Goal: Check status: Check status

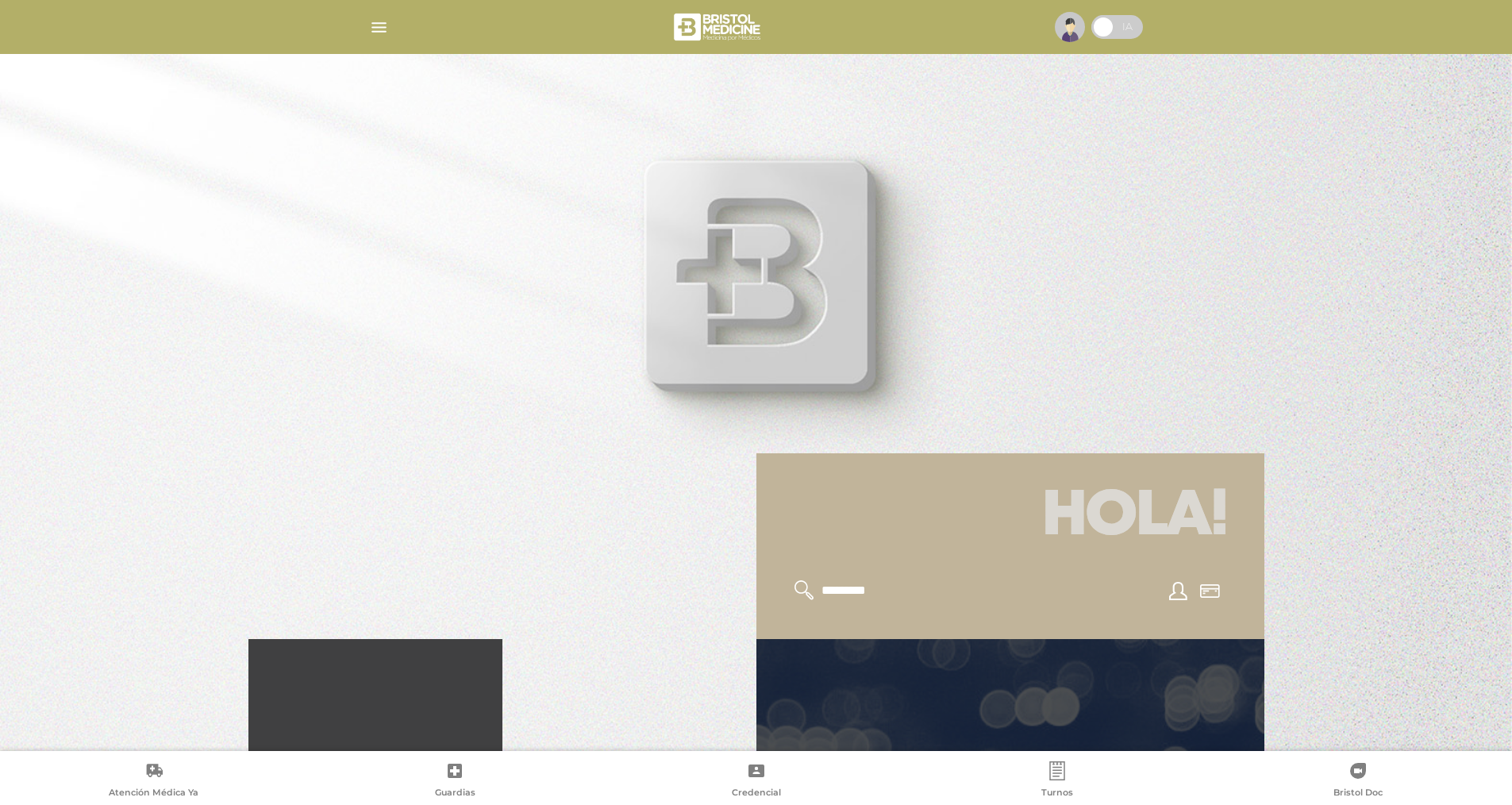
scroll to position [318, 0]
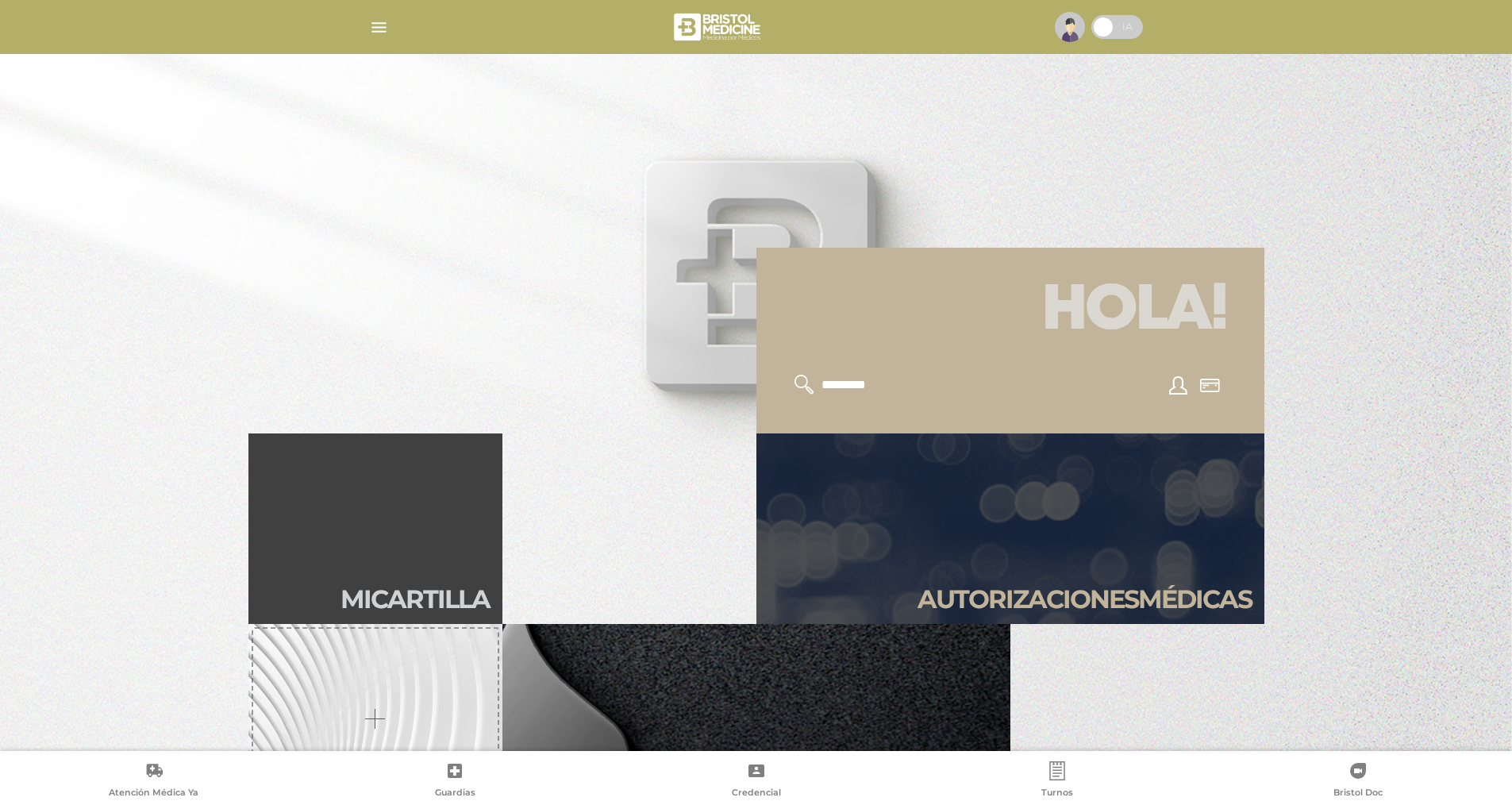
click at [1075, 568] on link "Autori zaciones médicas" at bounding box center [1010, 529] width 508 height 191
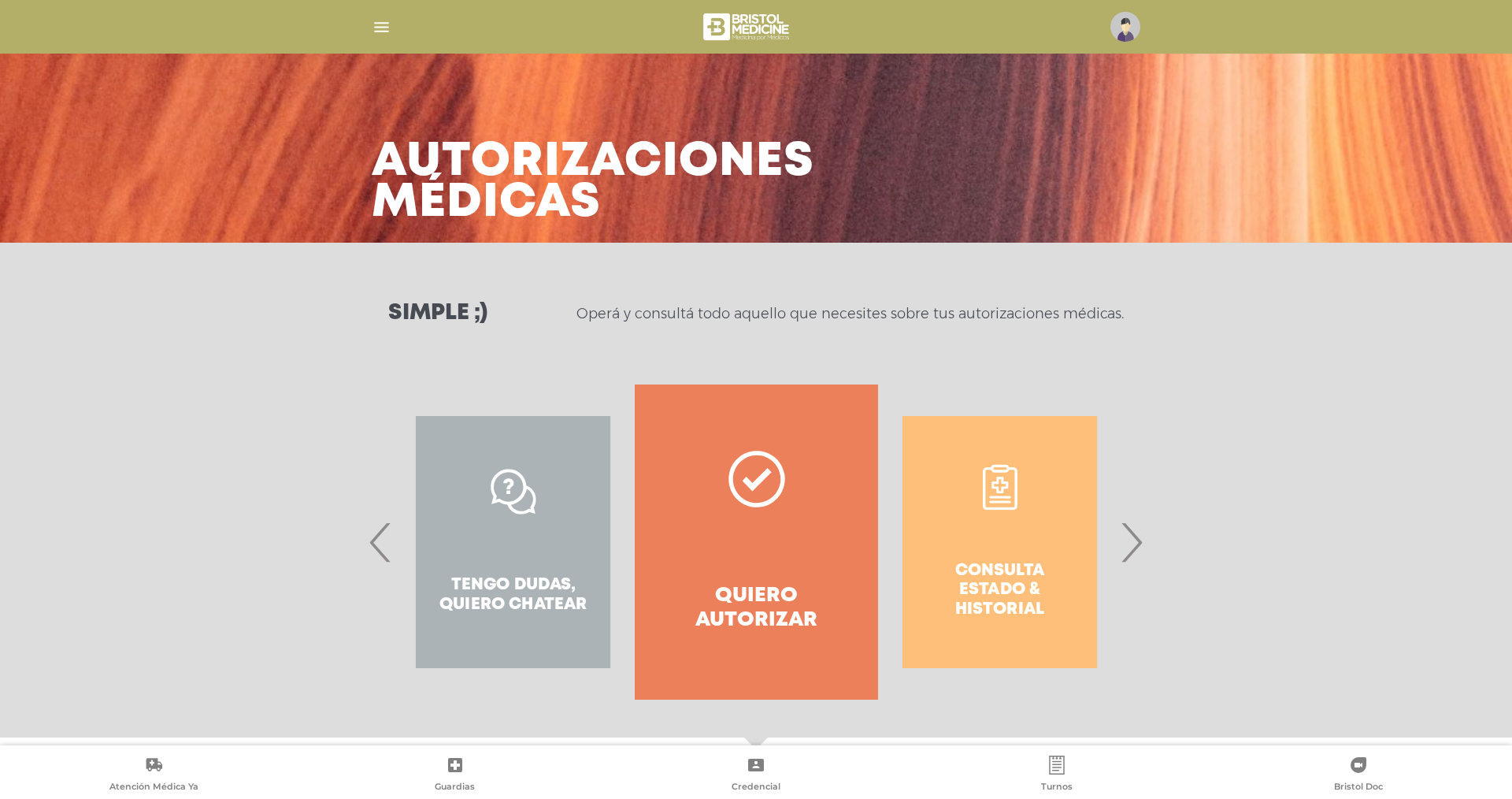
click at [1139, 545] on span "›" at bounding box center [1131, 542] width 31 height 85
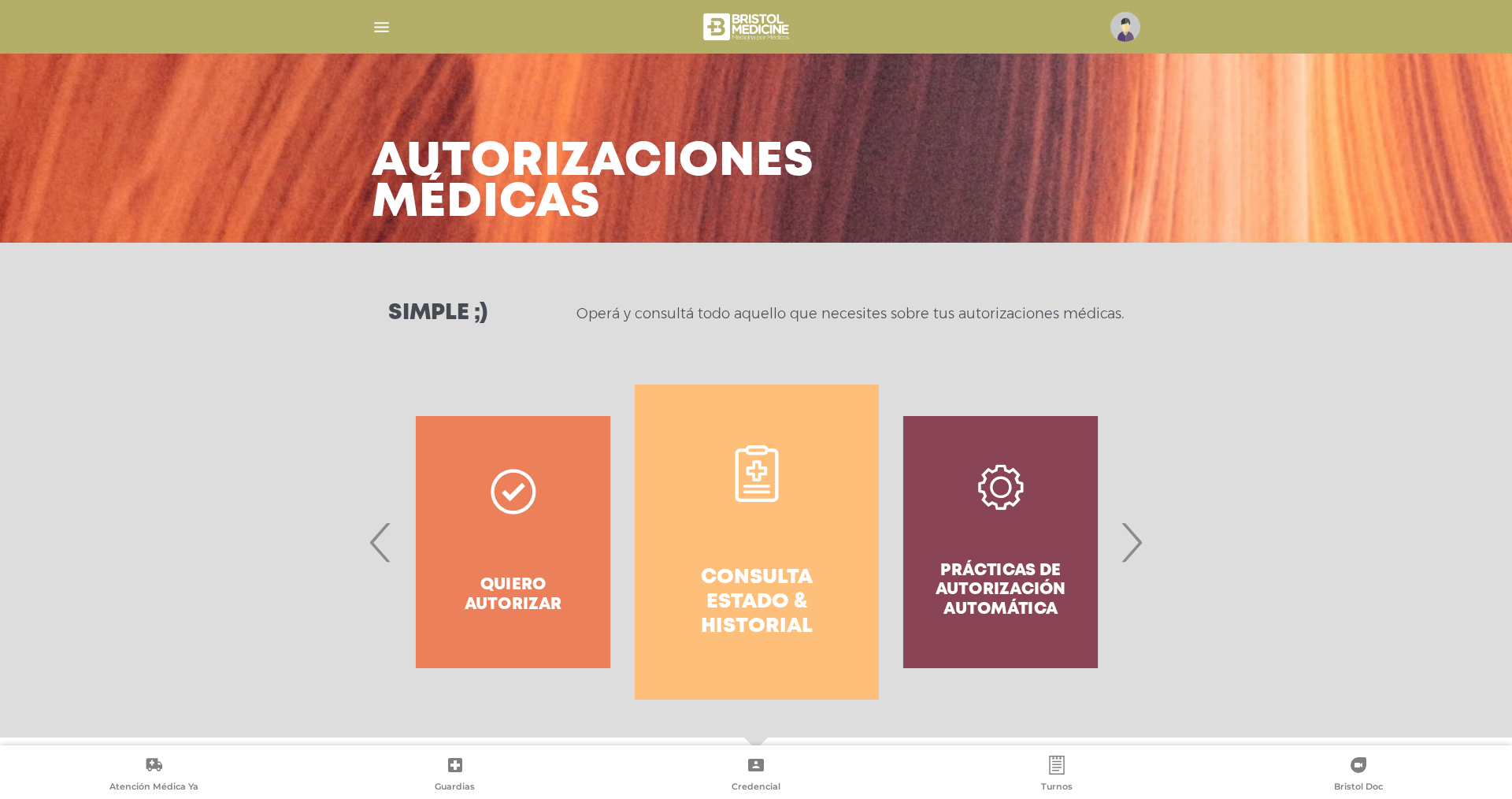
click at [693, 550] on link "Consulta estado & historial" at bounding box center [757, 542] width 243 height 315
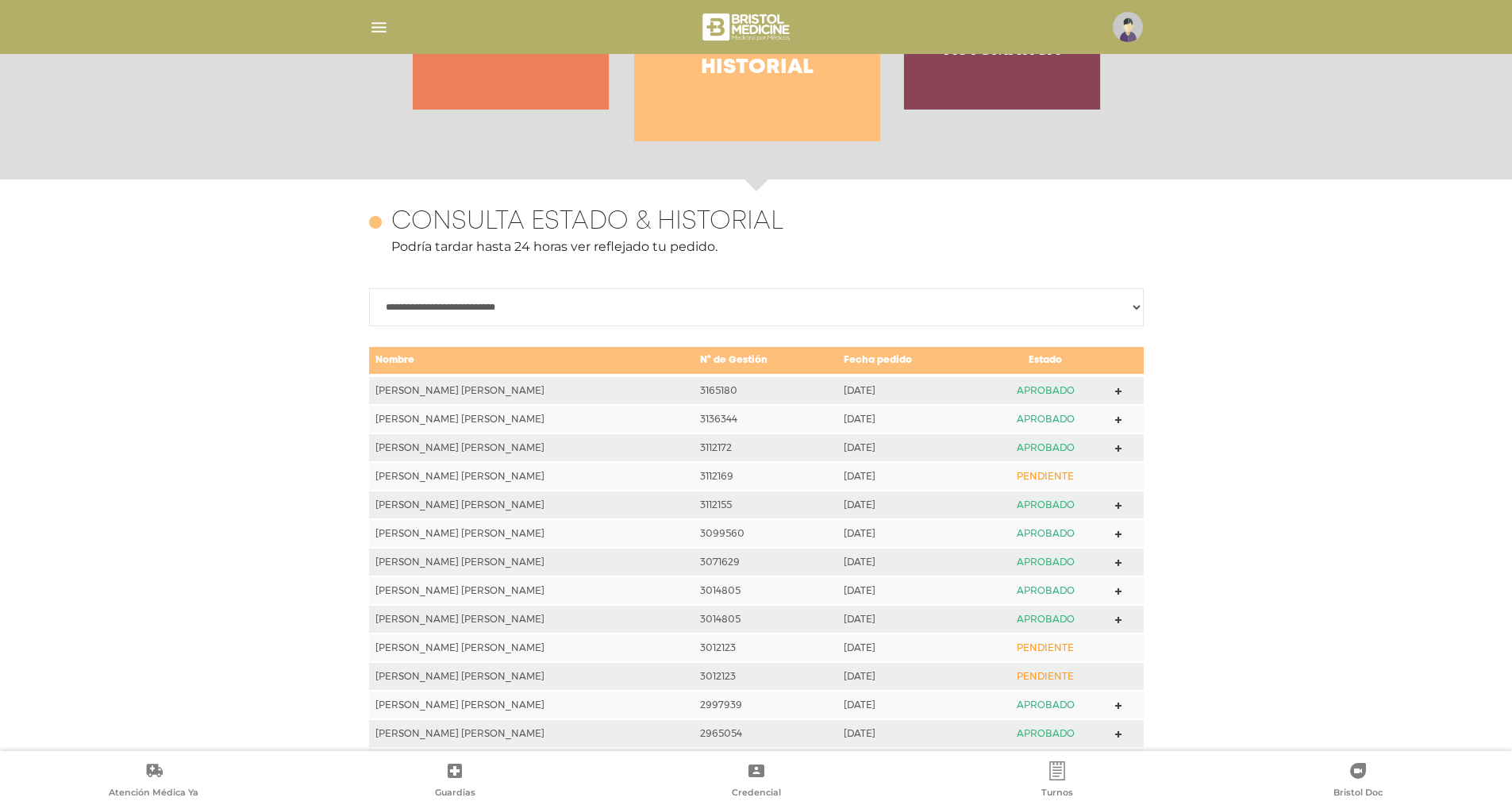
scroll to position [705, 0]
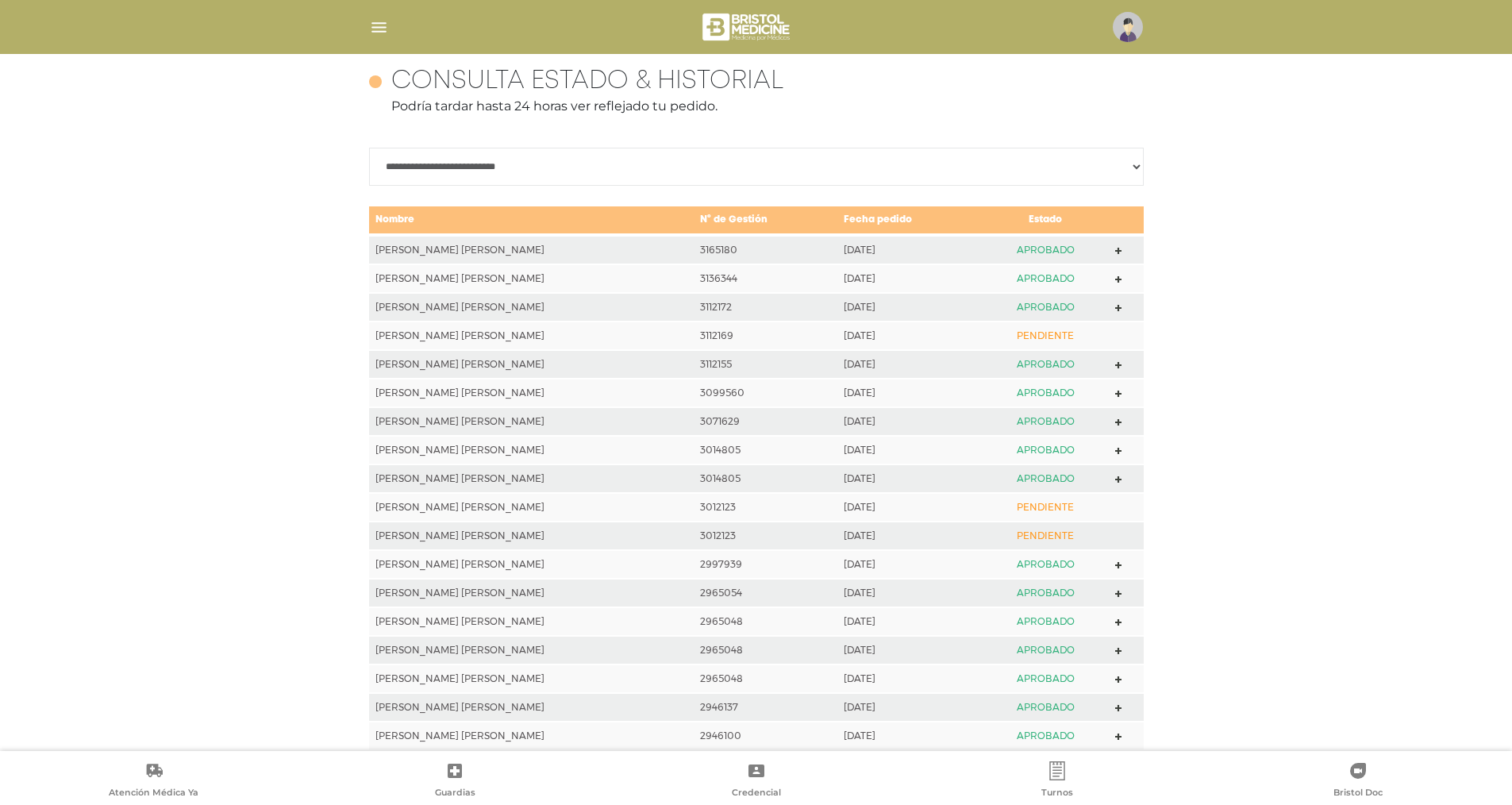
drag, startPoint x: 834, startPoint y: 252, endPoint x: 845, endPoint y: 254, distance: 11.2
click at [845, 254] on td "2025-08-12" at bounding box center [909, 250] width 144 height 29
drag, startPoint x: 862, startPoint y: 252, endPoint x: 876, endPoint y: 252, distance: 14.0
click at [876, 252] on td "2025-08-12" at bounding box center [909, 250] width 144 height 29
click at [1118, 250] on icon at bounding box center [1118, 251] width 7 height 7
